Goal: Task Accomplishment & Management: Manage account settings

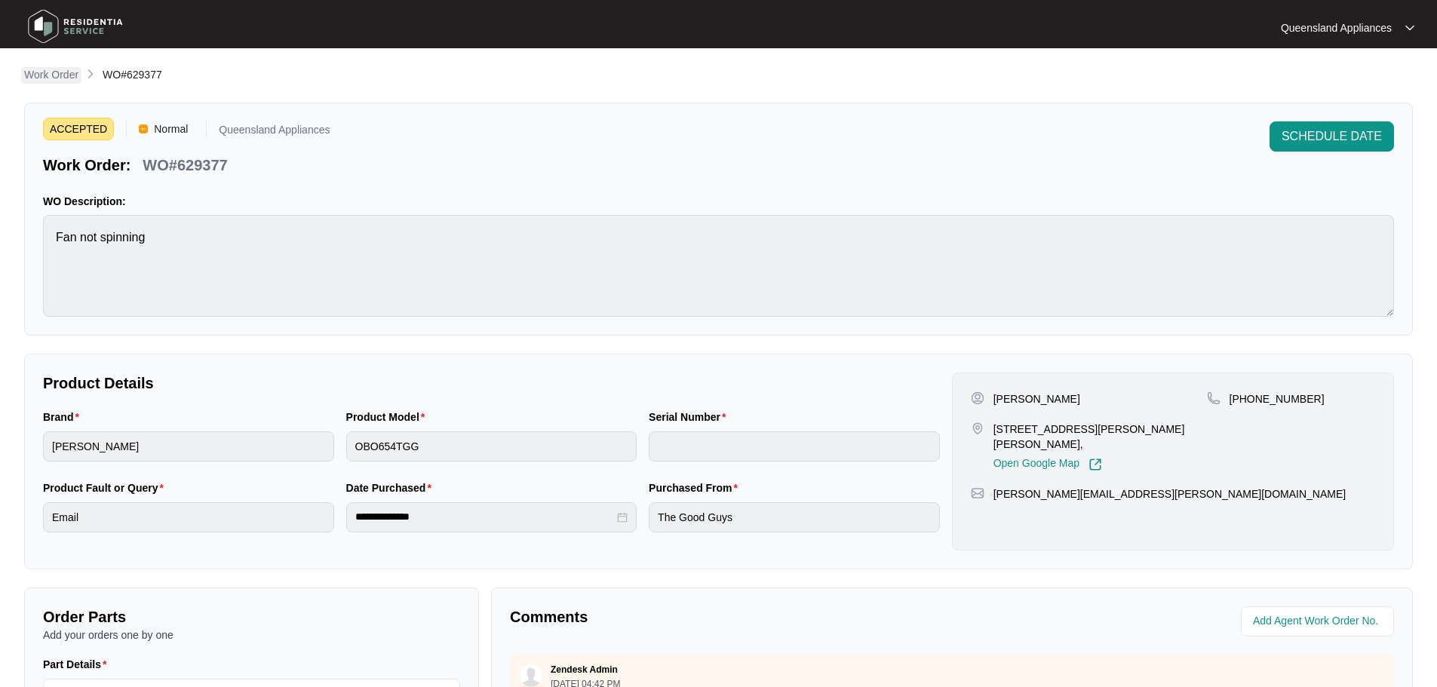
click at [79, 72] on link "Work Order" at bounding box center [51, 75] width 60 height 17
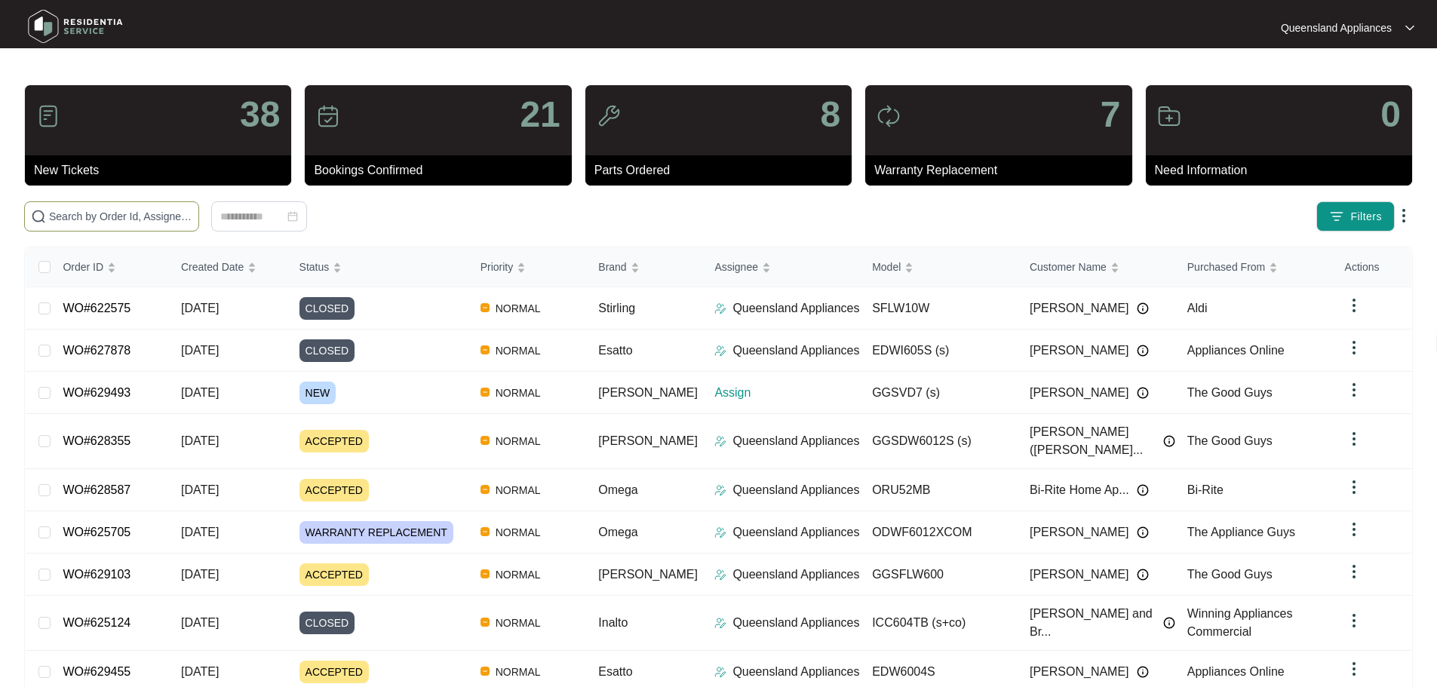
click at [167, 211] on input "text" at bounding box center [120, 216] width 143 height 17
paste input "629493"
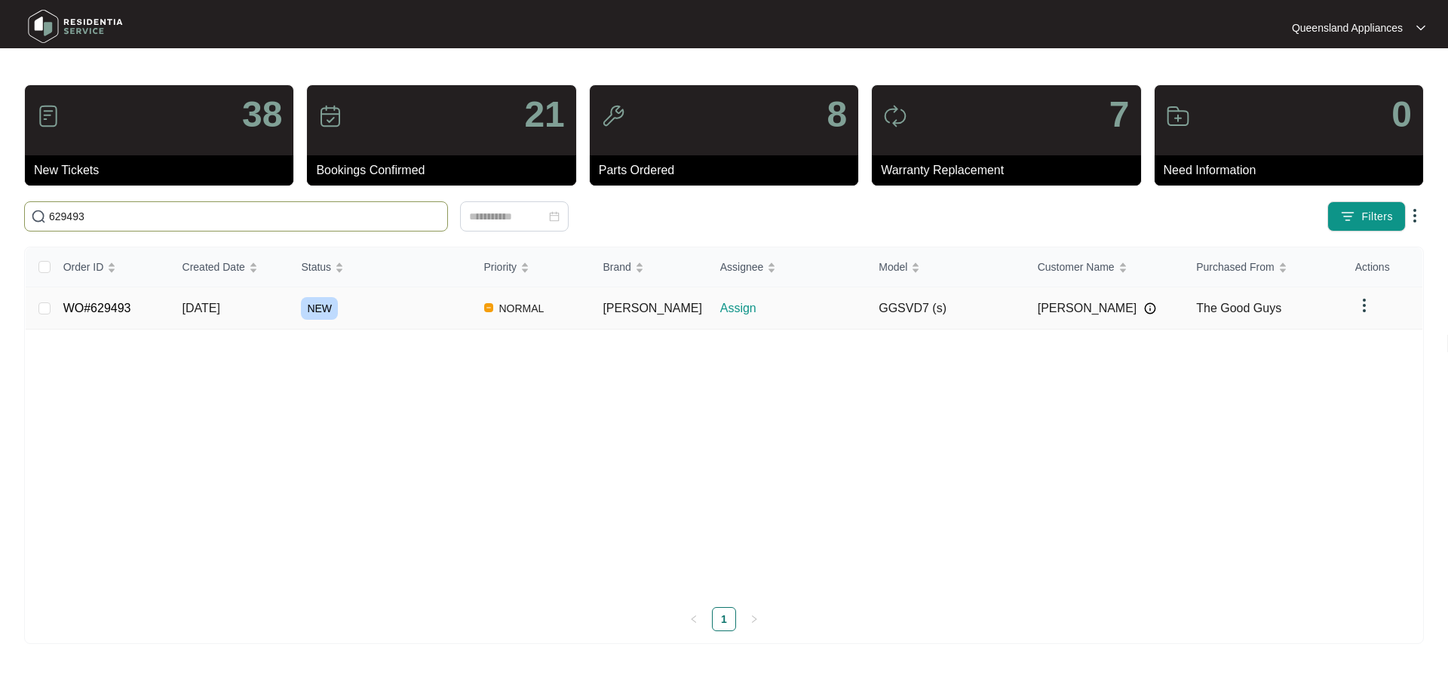
type input "629493"
click at [383, 311] on div "NEW" at bounding box center [386, 308] width 170 height 23
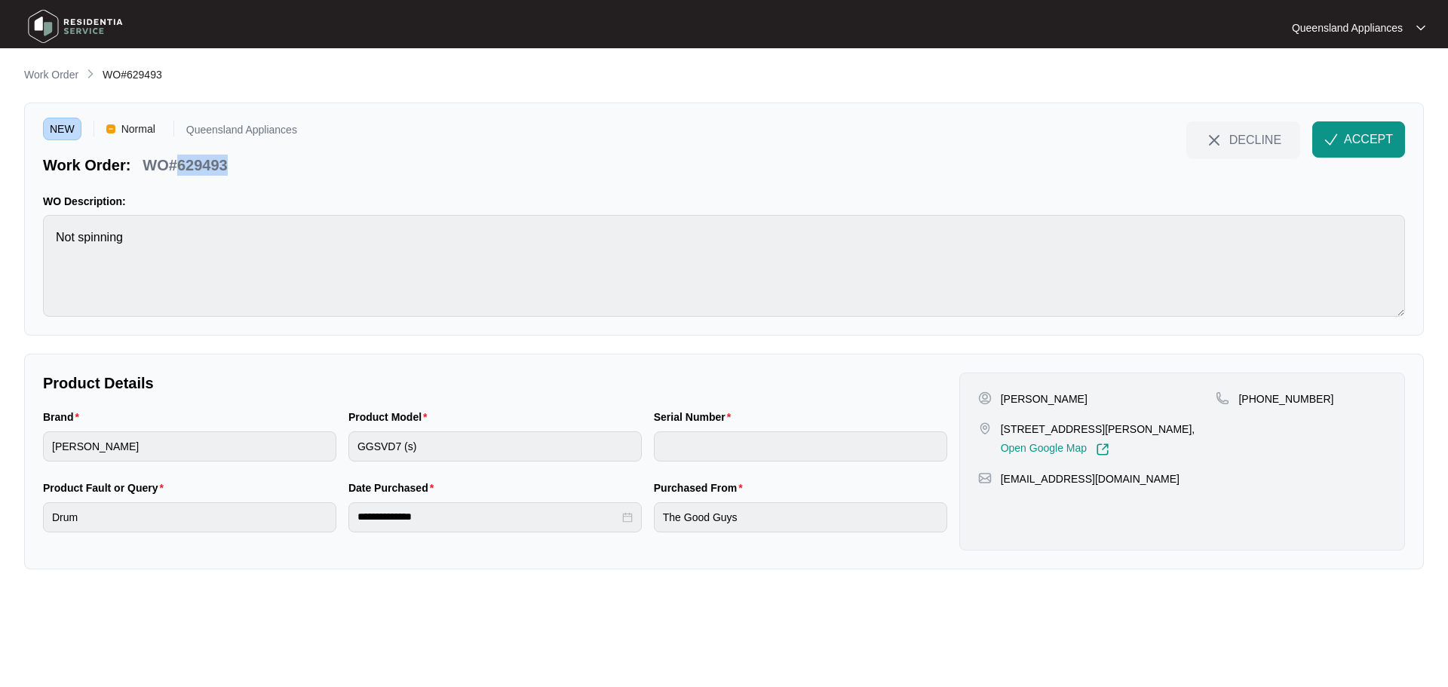
drag, startPoint x: 181, startPoint y: 165, endPoint x: 273, endPoint y: 175, distance: 92.6
click at [273, 175] on div "Work Order: WO#629493" at bounding box center [170, 162] width 254 height 26
copy p "629493"
drag, startPoint x: 1001, startPoint y: 426, endPoint x: 1129, endPoint y: 428, distance: 128.3
click at [1129, 428] on p "[STREET_ADDRESS][PERSON_NAME]," at bounding box center [1098, 429] width 195 height 15
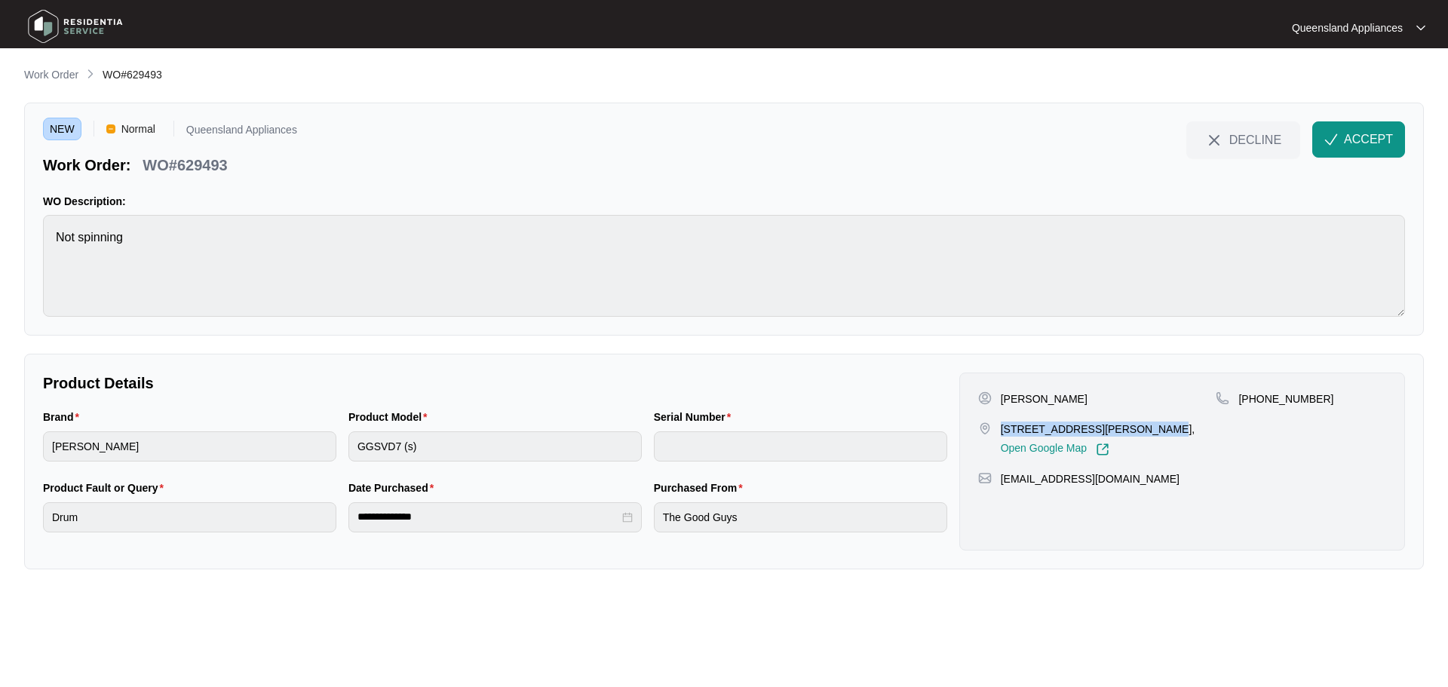
copy p "[STREET_ADDRESS][PERSON_NAME]"
drag, startPoint x: 1258, startPoint y: 399, endPoint x: 1321, endPoint y: 404, distance: 62.8
click at [1321, 404] on div "[PHONE_NUMBER]" at bounding box center [1301, 399] width 170 height 15
copy p "421424884"
click at [1356, 138] on span "ACCEPT" at bounding box center [1368, 140] width 49 height 18
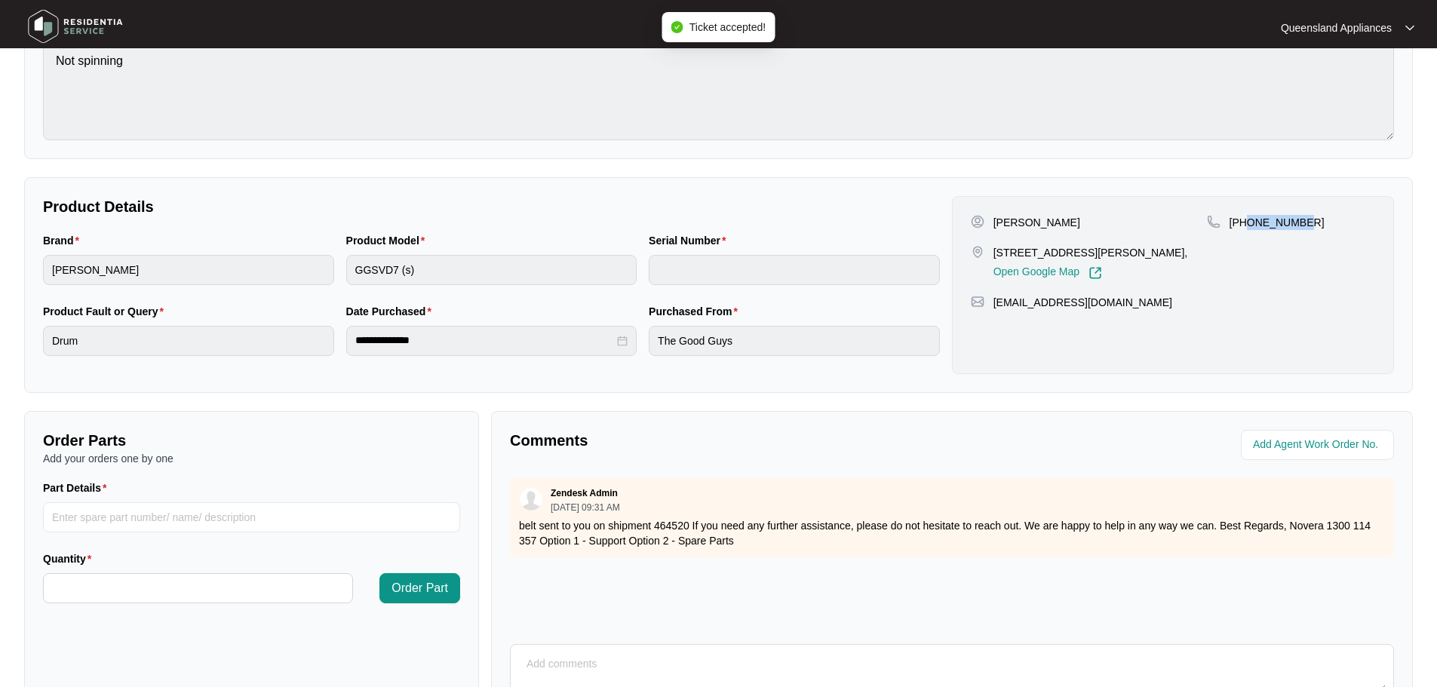
scroll to position [314, 0]
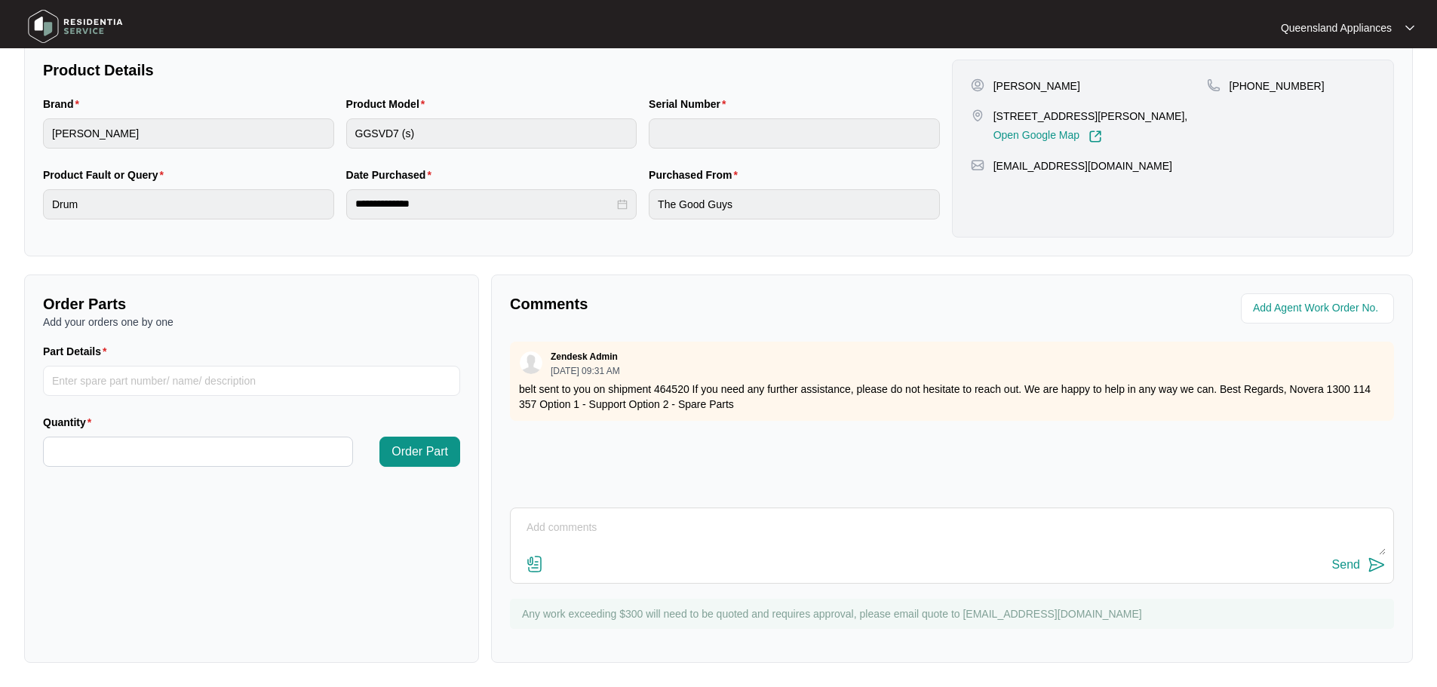
click at [664, 389] on p "belt sent to you on shipment 464520 If you need any further assistance, please …" at bounding box center [952, 397] width 866 height 30
copy p "464520"
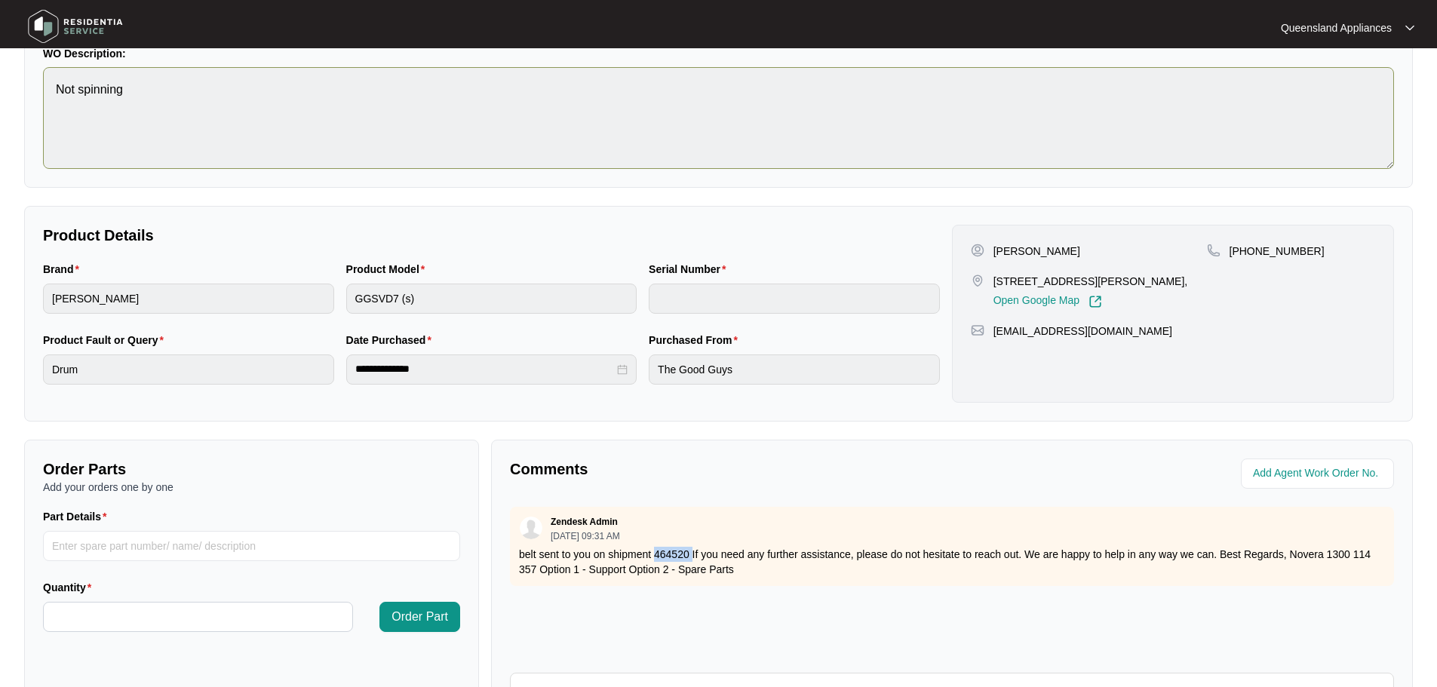
scroll to position [0, 0]
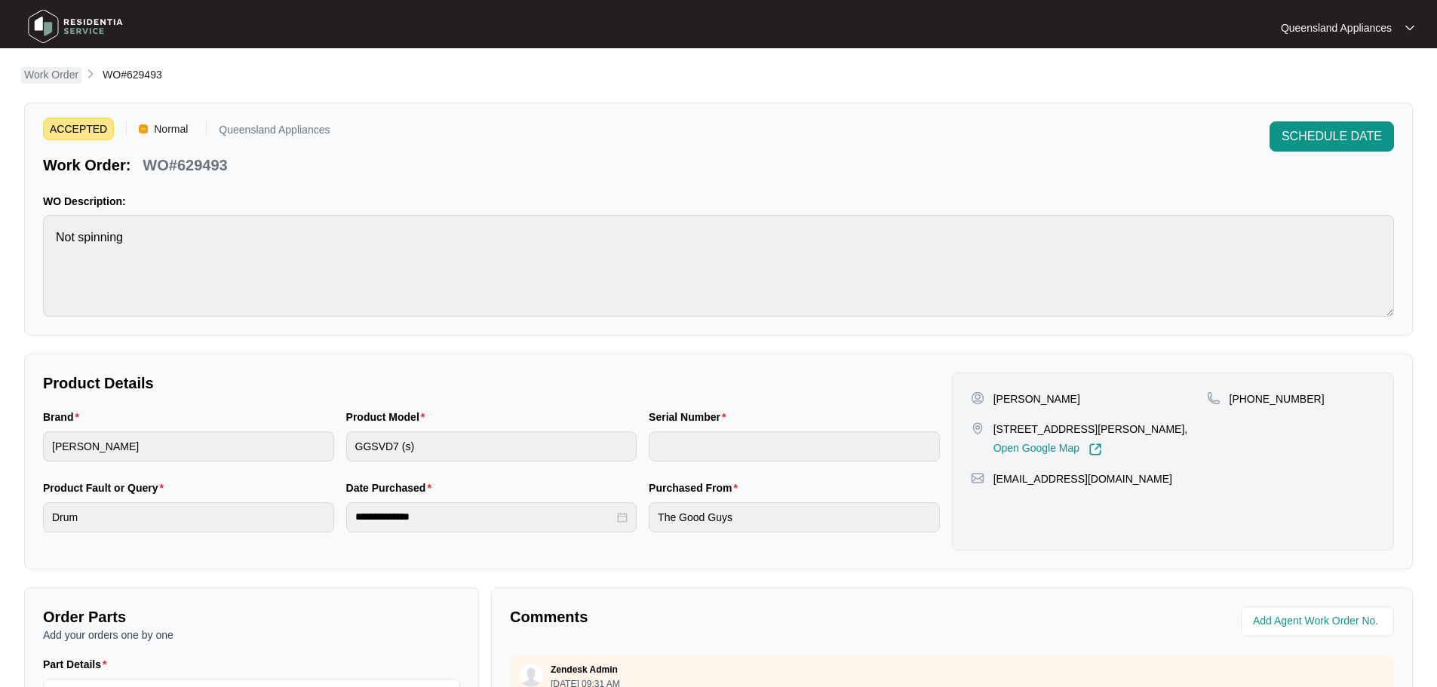
click at [61, 80] on p "Work Order" at bounding box center [51, 74] width 54 height 15
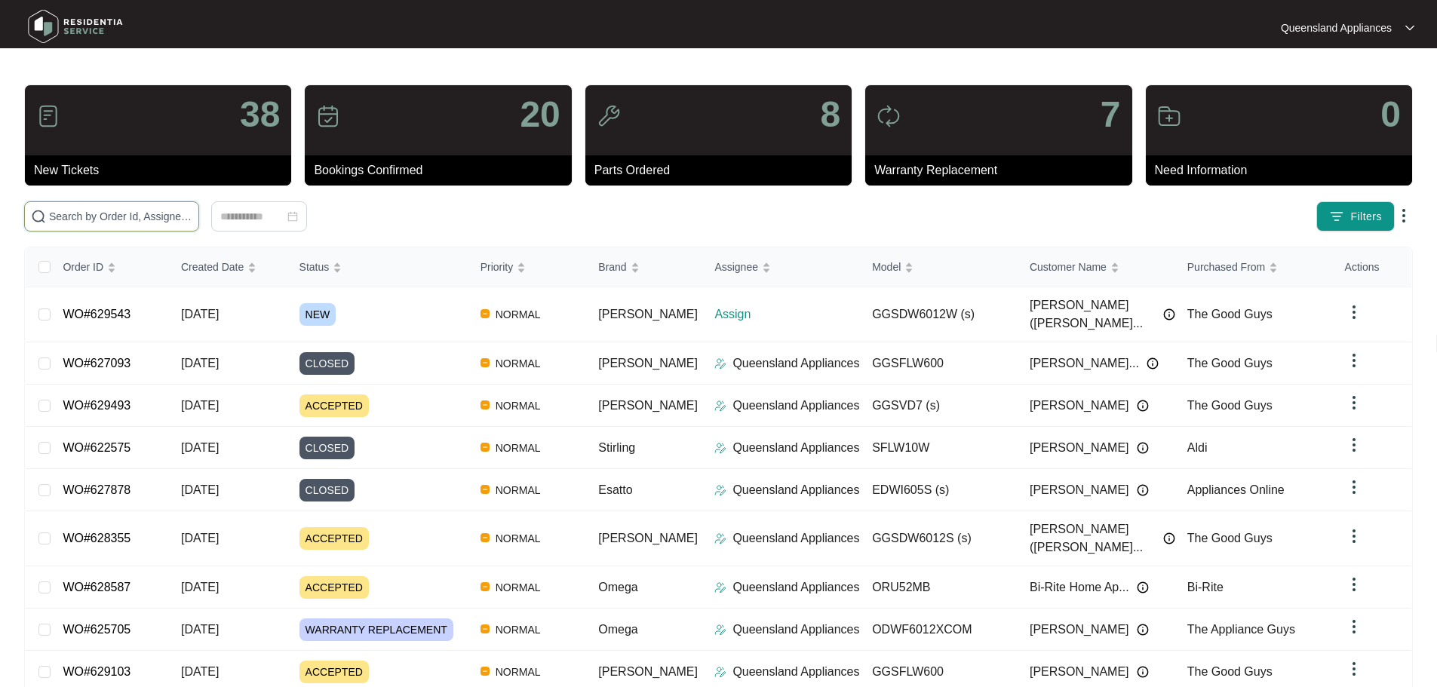
click at [192, 208] on input "text" at bounding box center [120, 216] width 143 height 17
paste input "629543"
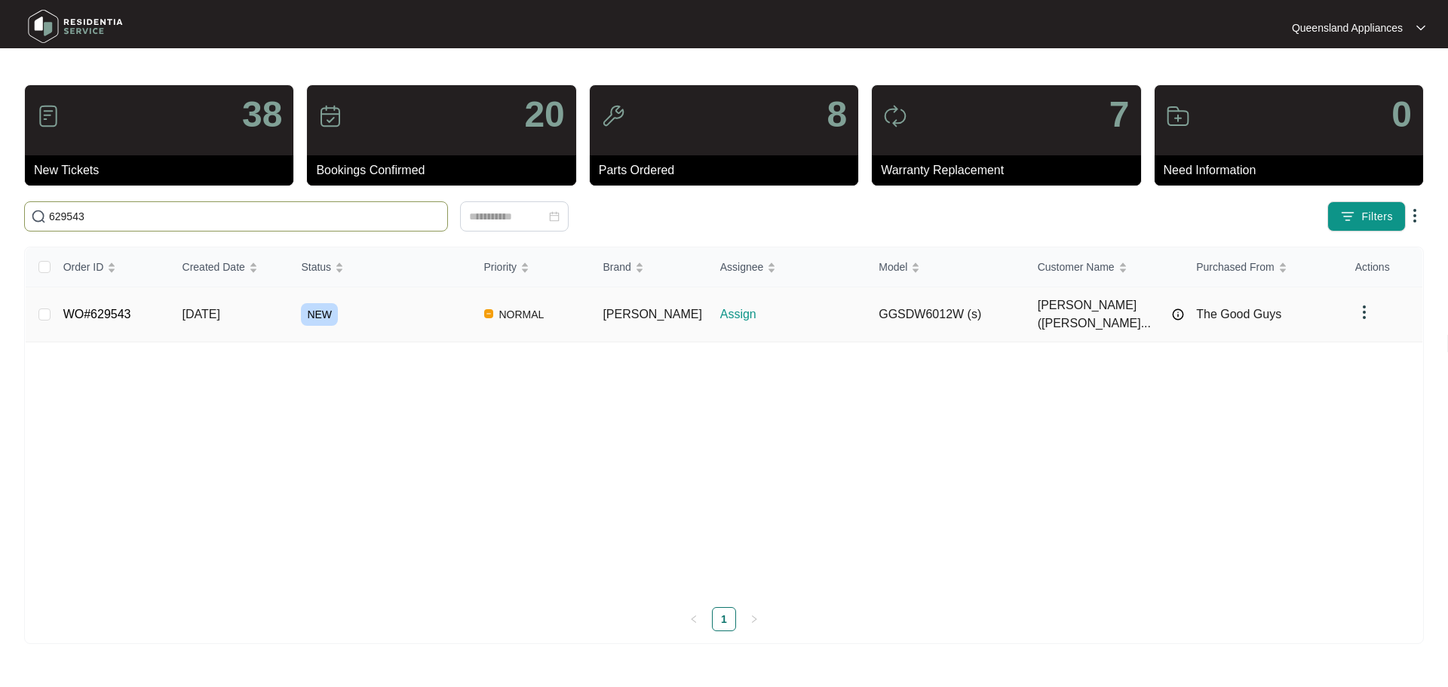
type input "629543"
click at [370, 310] on div "NEW" at bounding box center [386, 314] width 170 height 23
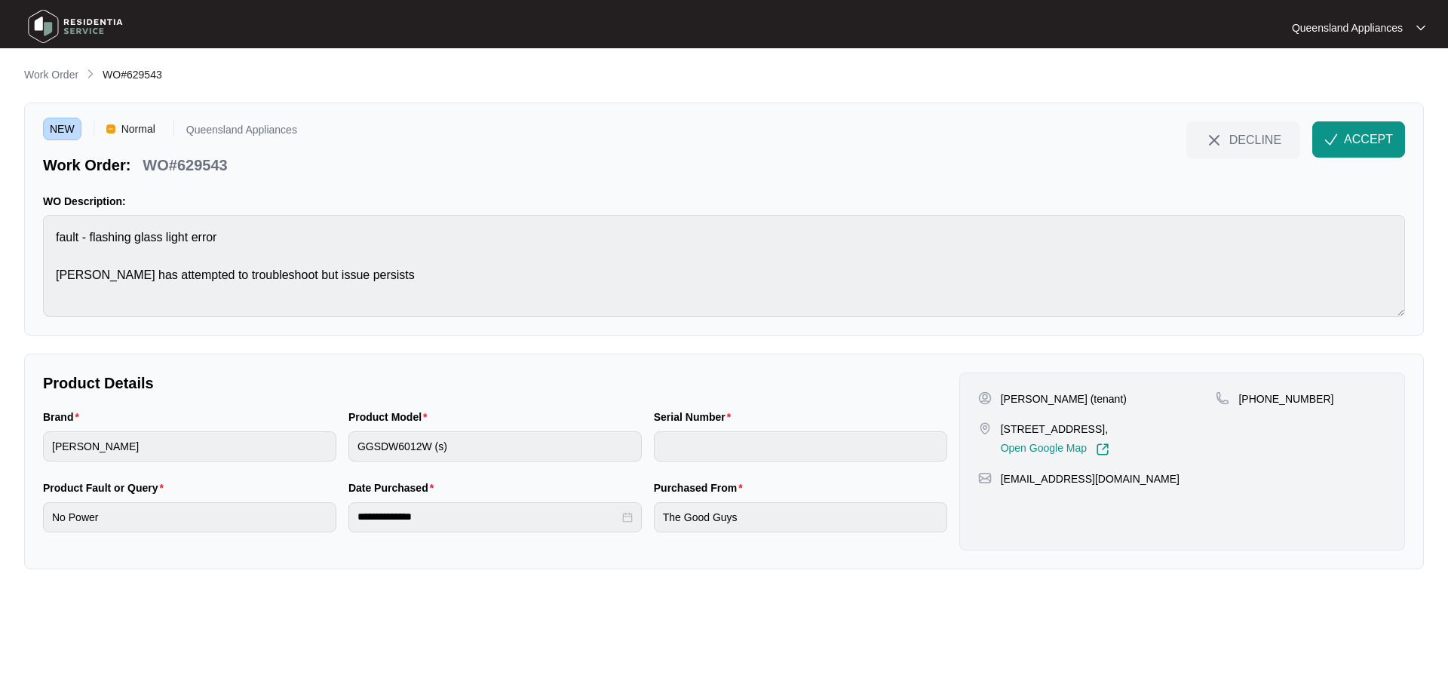
drag, startPoint x: 1003, startPoint y: 428, endPoint x: 1089, endPoint y: 425, distance: 85.3
click at [1088, 426] on p "[STREET_ADDRESS]," at bounding box center [1055, 429] width 109 height 15
copy p "15 Coventry Circui"
drag, startPoint x: 1252, startPoint y: 396, endPoint x: 1345, endPoint y: 389, distance: 93.0
click at [1346, 390] on div "[PERSON_NAME] (tenant) [STREET_ADDRESS], Open Google Map [PHONE_NUMBER] [EMAIL_…" at bounding box center [1183, 462] width 446 height 178
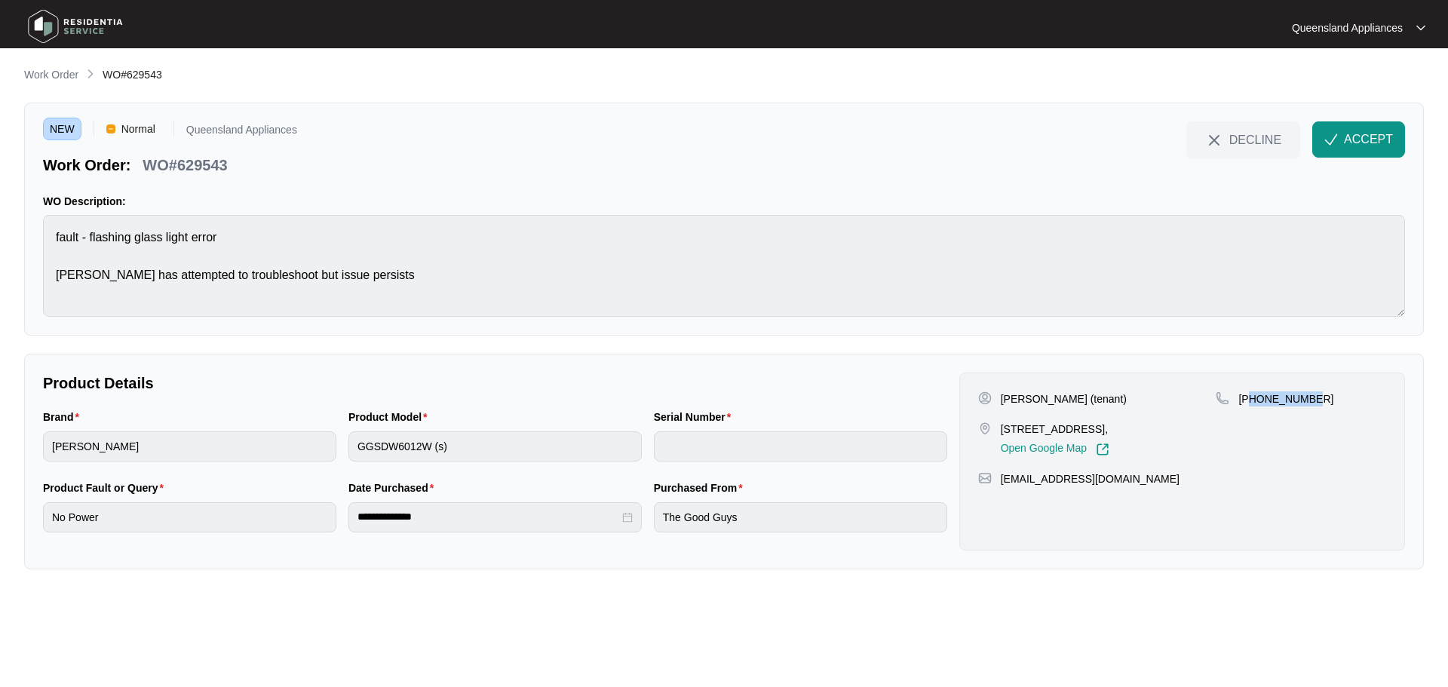
copy p "1415876268"
drag, startPoint x: 179, startPoint y: 167, endPoint x: 253, endPoint y: 176, distance: 75.1
click at [253, 176] on div "NEW Normal Queensland Appliances Work Order: WO#629543 DECLINE ACCEPT WO Descri…" at bounding box center [724, 219] width 1400 height 233
copy div "629543 DECLINE ACCEPT WO Description:"
click at [221, 164] on p "WO#629543" at bounding box center [185, 165] width 84 height 21
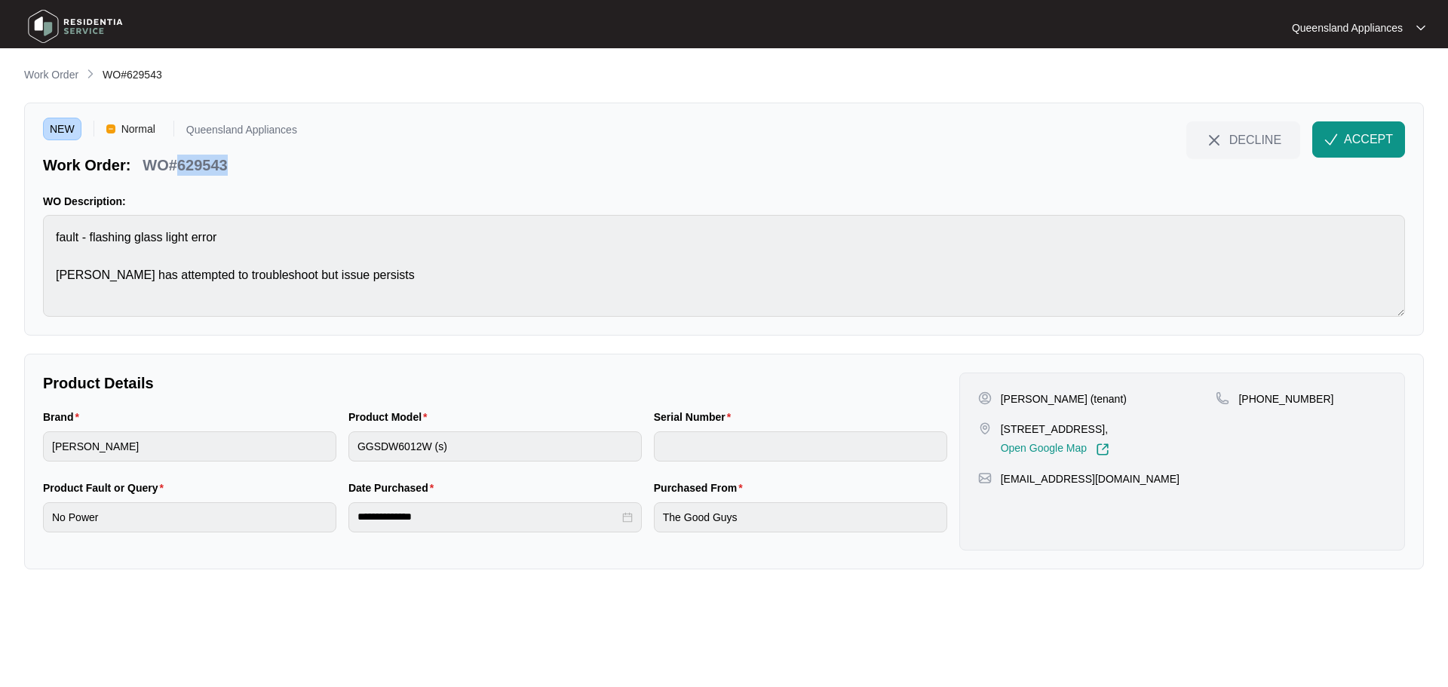
click at [221, 164] on p "WO#629543" at bounding box center [185, 165] width 84 height 21
click at [1337, 152] on button "ACCEPT" at bounding box center [1359, 139] width 93 height 36
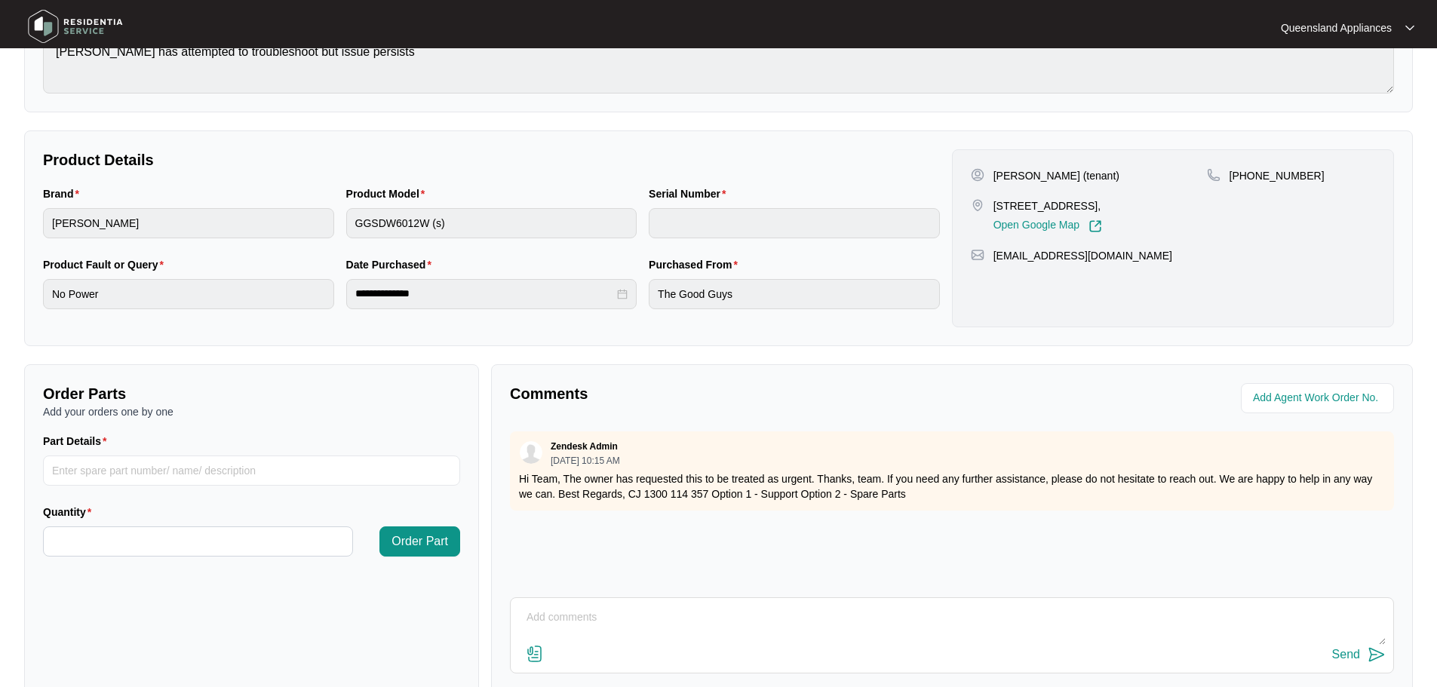
scroll to position [314, 0]
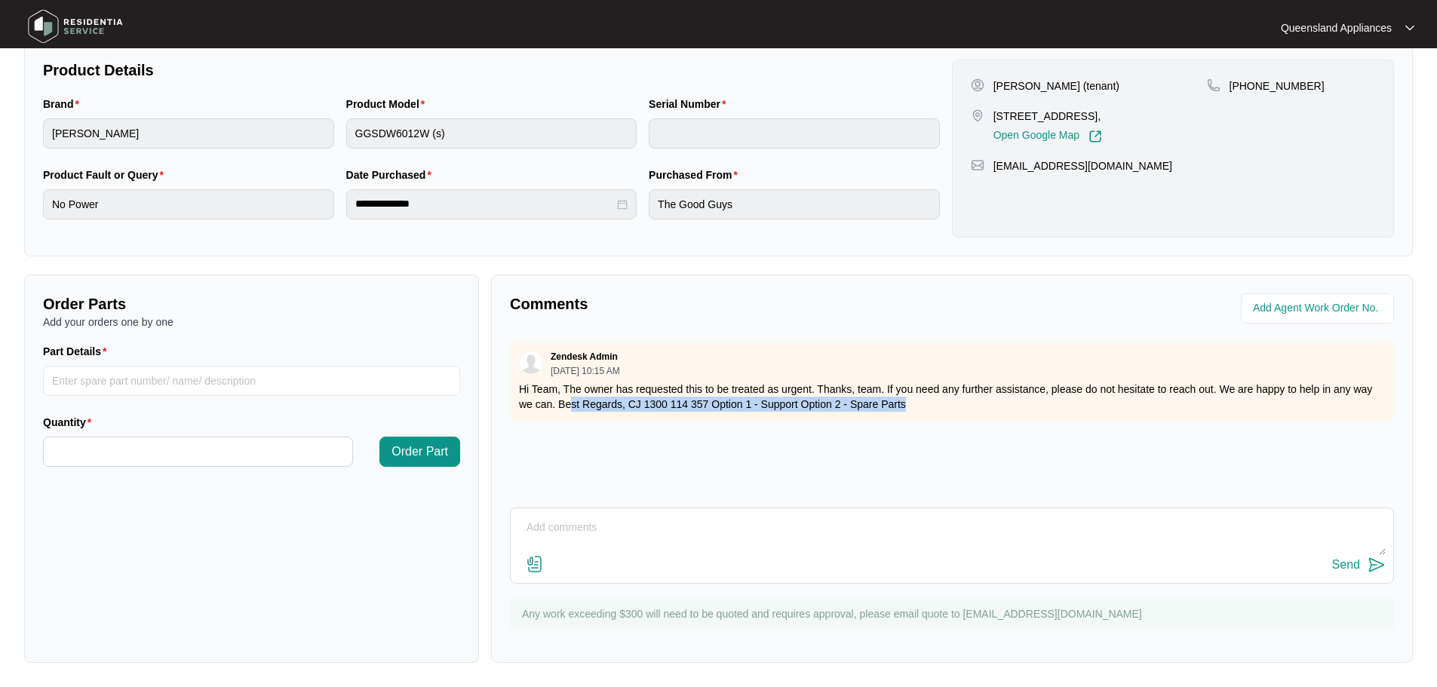
drag, startPoint x: 730, startPoint y: 409, endPoint x: 570, endPoint y: 401, distance: 160.1
click at [570, 401] on p "Hi Team, The owner has requested this to be treated as urgent. Thanks, team. If…" at bounding box center [952, 397] width 866 height 30
click at [791, 389] on p "Hi Team, The owner has requested this to be treated as urgent. Thanks, team. If…" at bounding box center [952, 397] width 866 height 30
